Goal: Find specific page/section: Find specific page/section

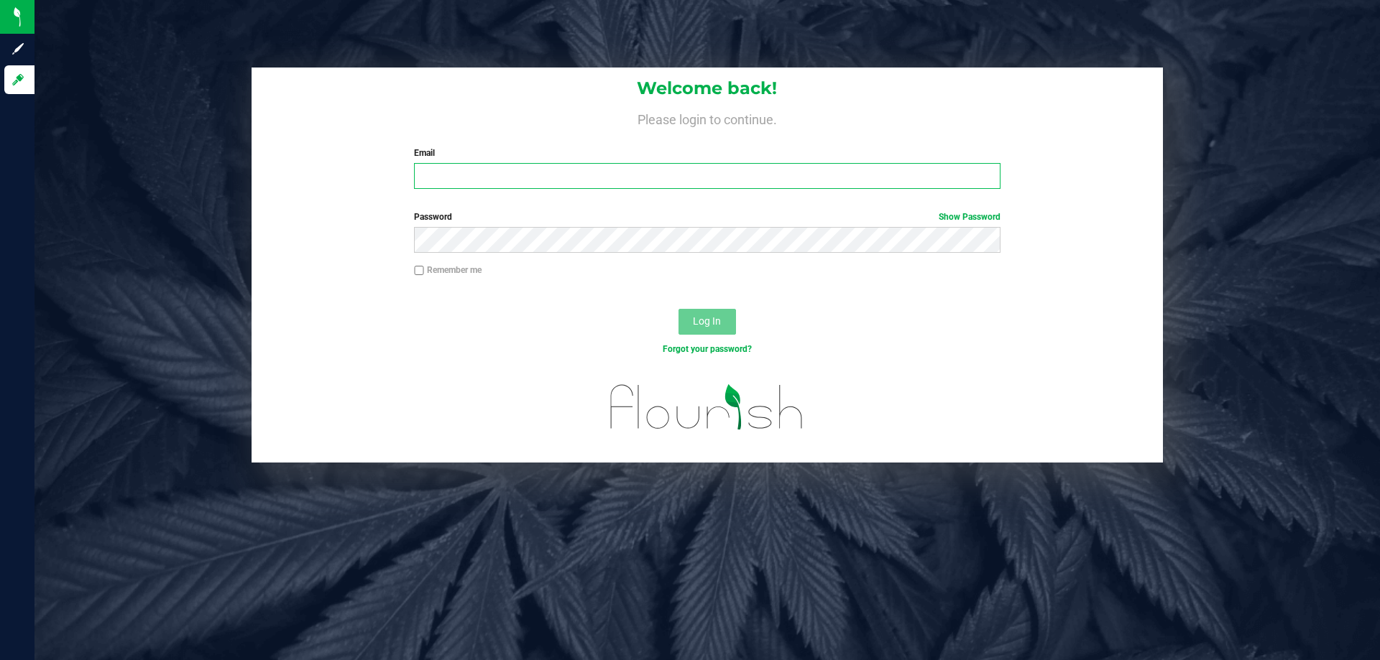
click at [500, 172] on input "Email" at bounding box center [707, 176] width 586 height 26
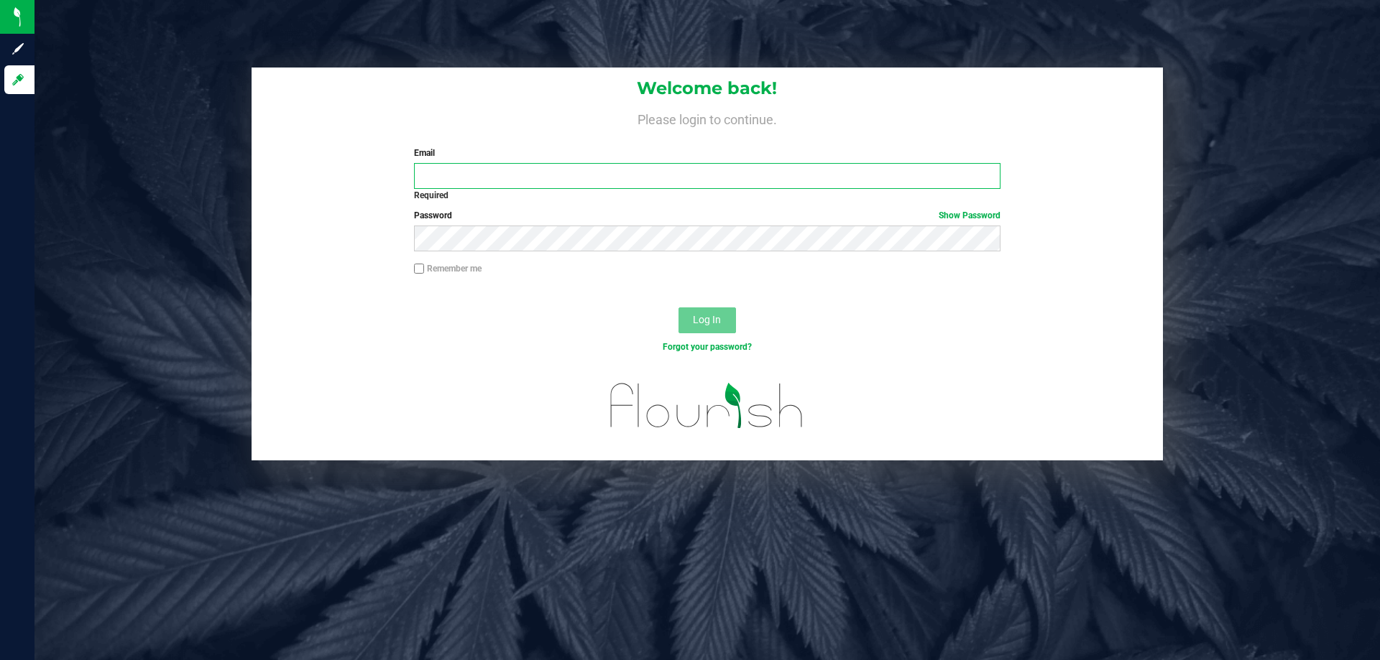
click at [478, 174] on input "Email" at bounding box center [707, 176] width 586 height 26
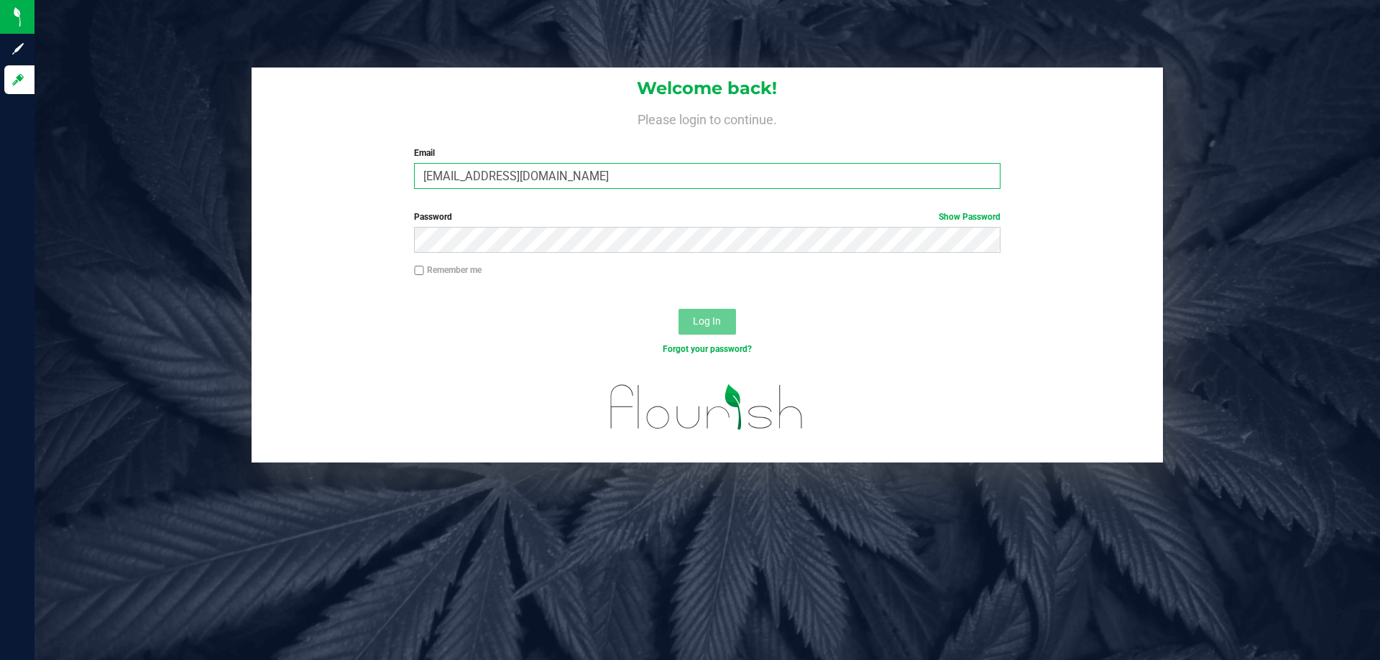
type input "[EMAIL_ADDRESS][DOMAIN_NAME]"
click at [711, 326] on span "Log In" at bounding box center [707, 320] width 28 height 11
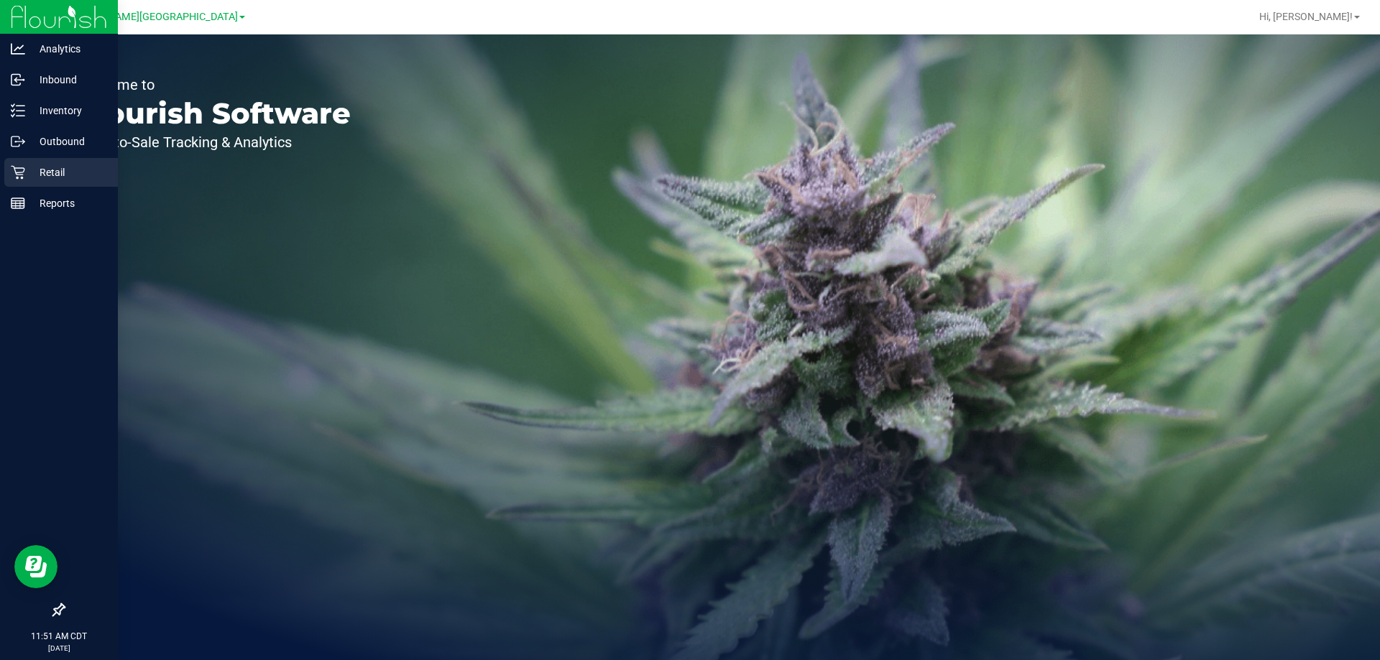
click at [48, 166] on p "Retail" at bounding box center [68, 172] width 86 height 17
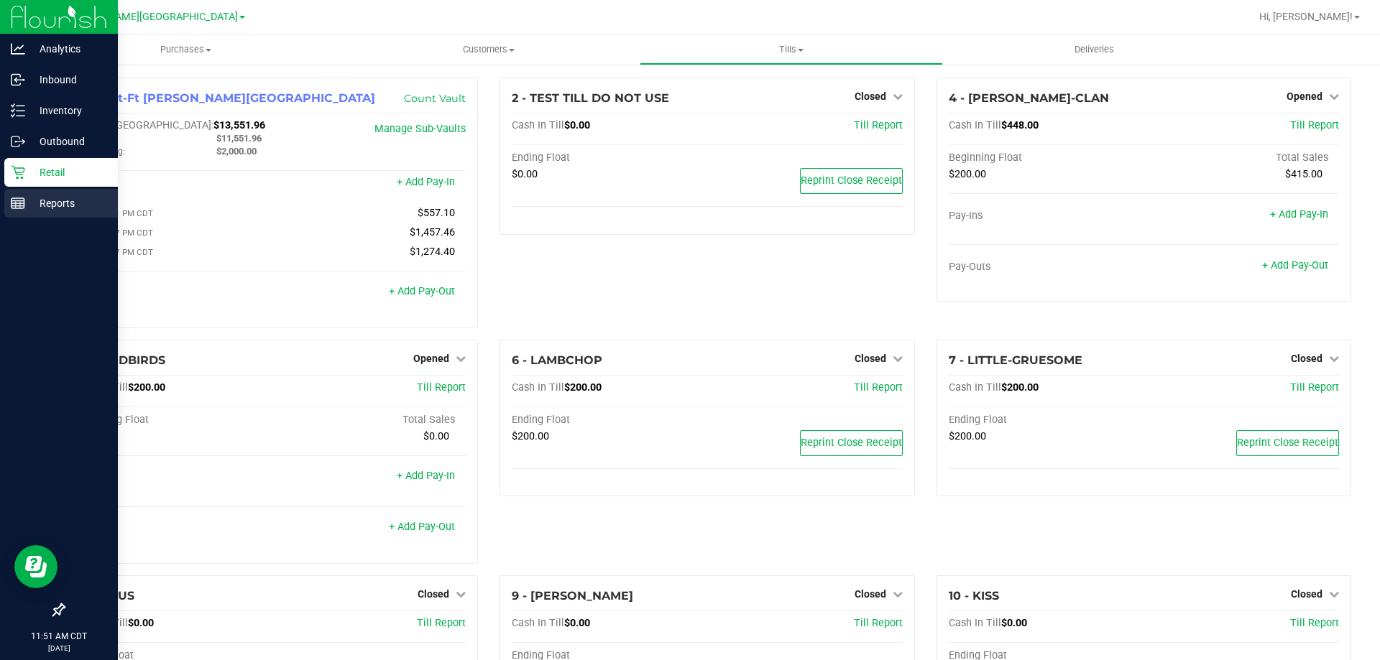
click at [51, 203] on p "Reports" at bounding box center [68, 203] width 86 height 17
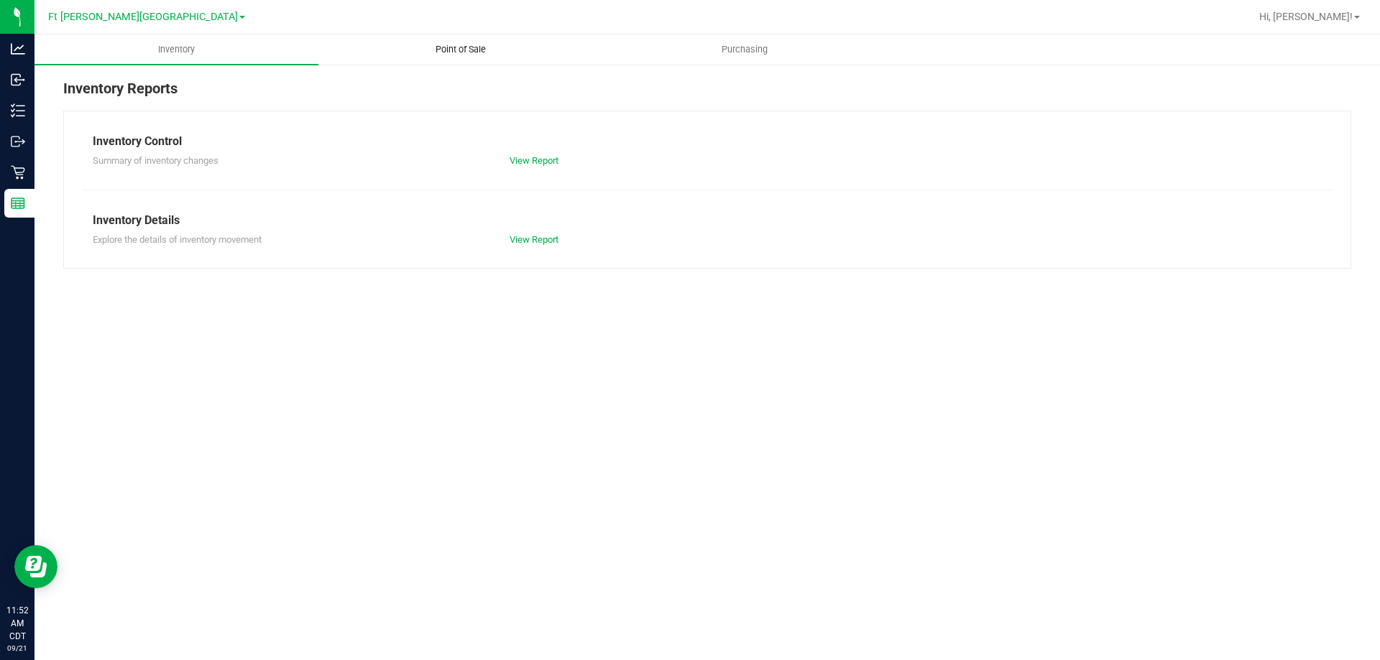
click at [484, 50] on span "Point of Sale" at bounding box center [460, 49] width 89 height 13
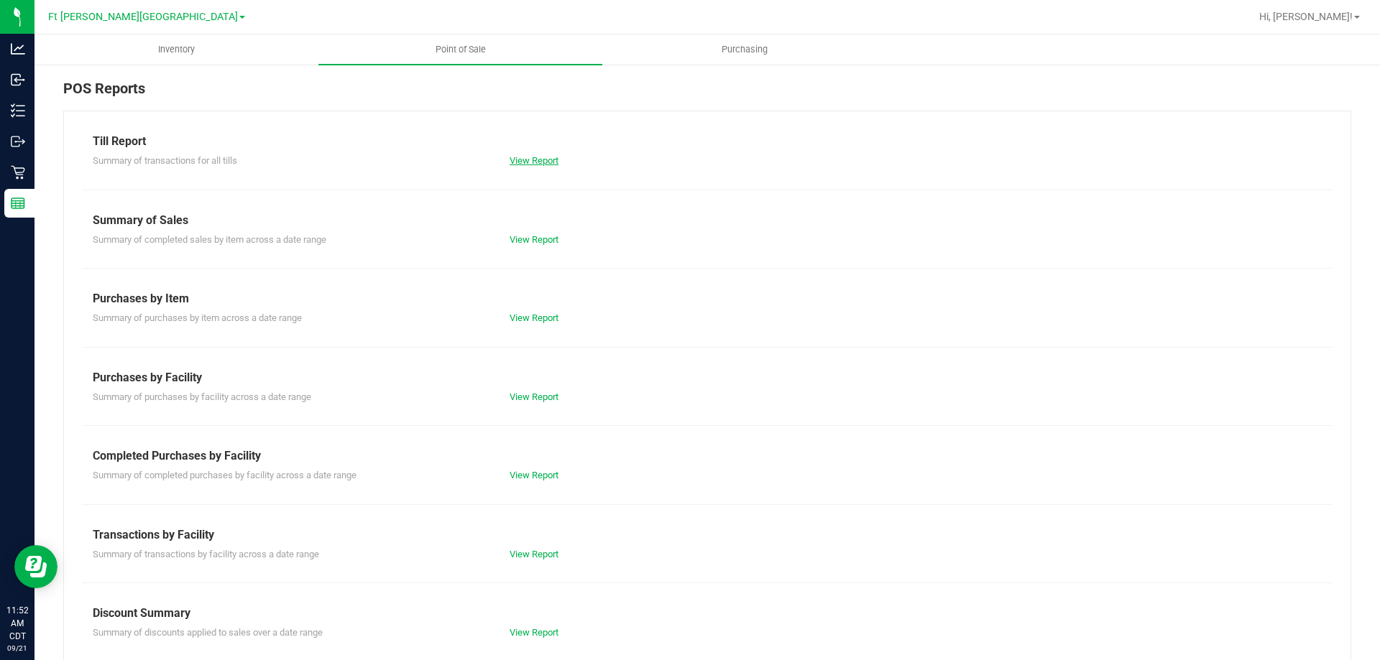
click at [515, 161] on link "View Report" at bounding box center [534, 160] width 49 height 11
